Goal: Information Seeking & Learning: Learn about a topic

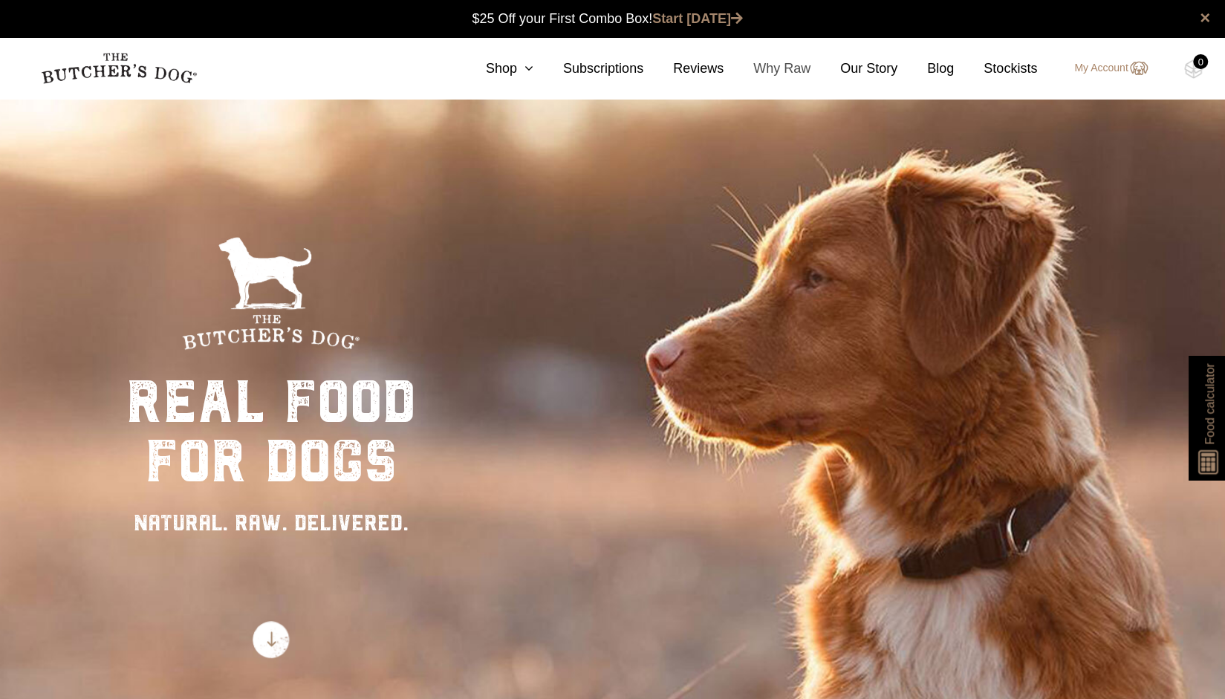
click at [797, 68] on link "Why Raw" at bounding box center [767, 69] width 87 height 20
